Goal: Information Seeking & Learning: Find specific fact

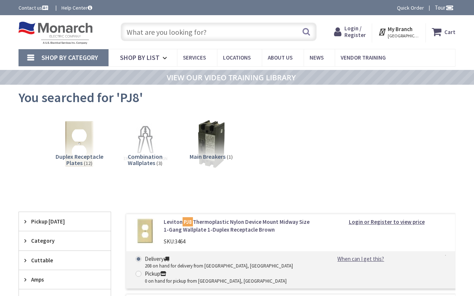
type input "Fourth Ward Pk, 301 N Poplar St, Charlotte, NC 28202, USA"
